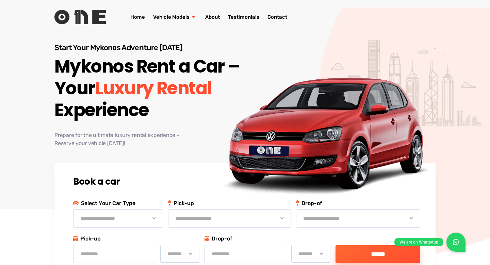
scroll to position [5, 0]
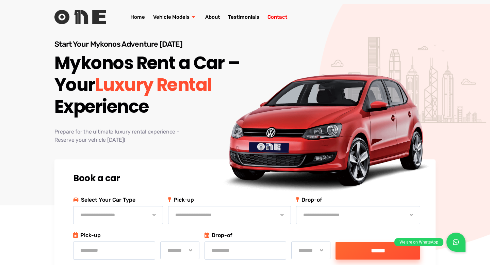
click at [281, 16] on link "Contact" at bounding box center [278, 16] width 28 height 27
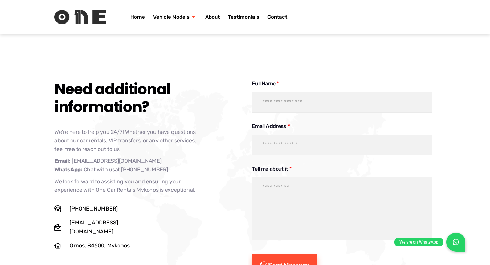
scroll to position [2316, 0]
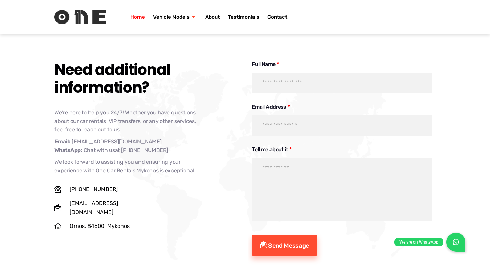
click at [145, 20] on link "Home" at bounding box center [137, 16] width 23 height 27
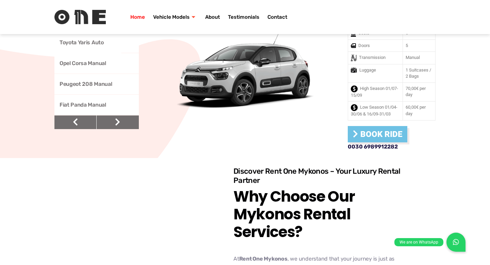
scroll to position [96, 0]
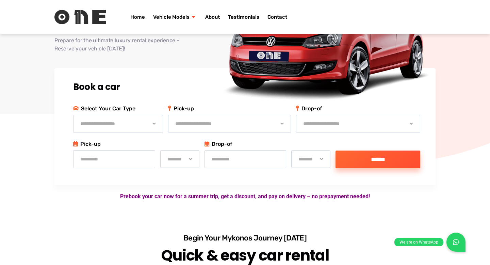
click at [136, 122] on select "**********" at bounding box center [118, 124] width 90 height 18
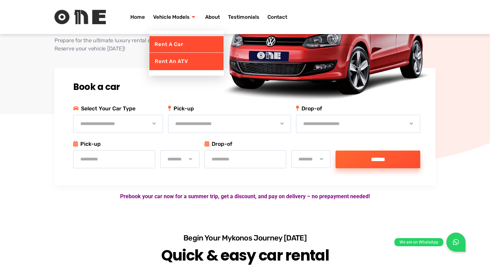
click at [176, 66] on link "Rent an ATV" at bounding box center [186, 61] width 74 height 17
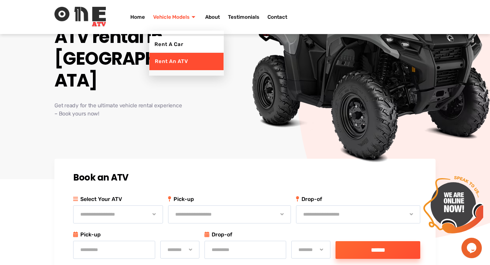
scroll to position [57, 0]
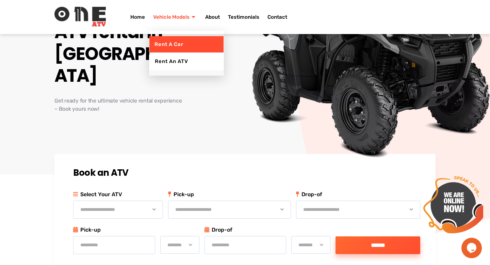
click at [178, 47] on link "Rent a Car" at bounding box center [186, 44] width 74 height 17
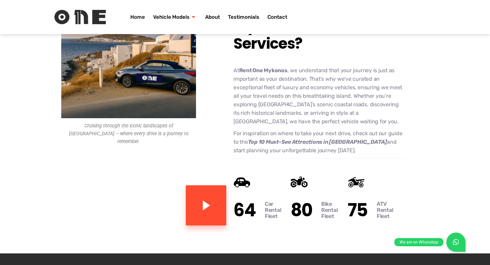
scroll to position [806, 0]
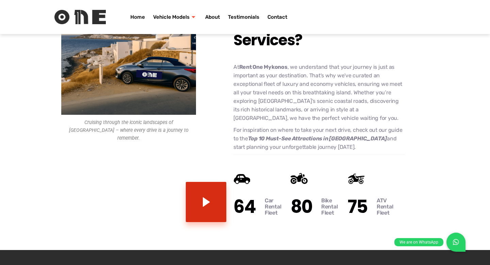
click at [209, 185] on link "video-popup" at bounding box center [206, 202] width 41 height 40
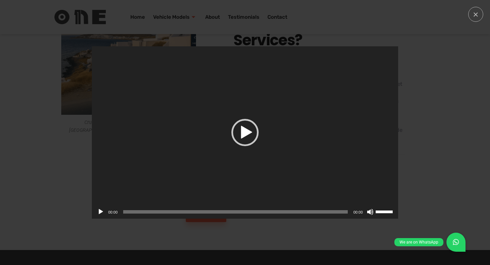
click at [87, 103] on div "Video Player 00:00 00:00 00:00 Use Up/Down Arrow keys to increase or decrease v…" at bounding box center [245, 132] width 490 height 265
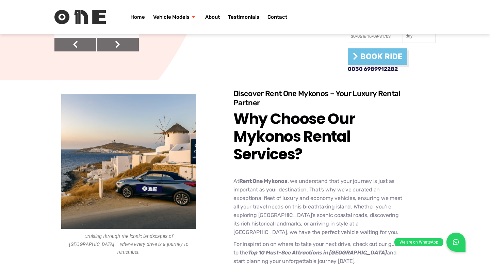
scroll to position [697, 0]
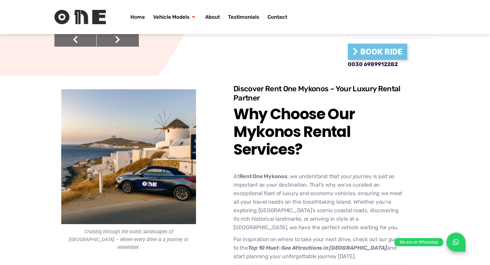
click at [454, 243] on icon at bounding box center [456, 242] width 6 height 7
